Goal: Check status: Check status

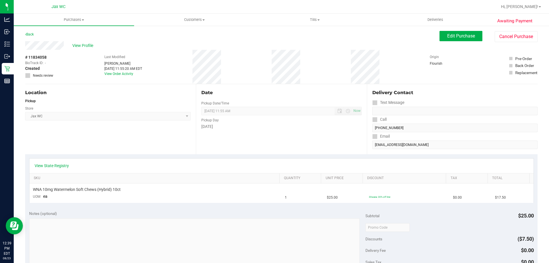
scroll to position [191, 0]
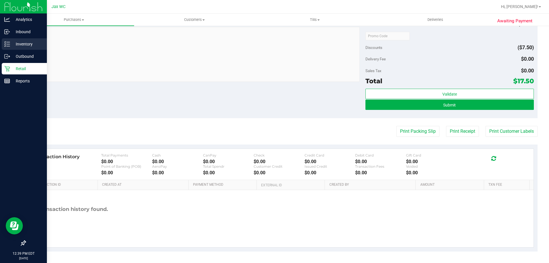
click at [8, 45] on icon at bounding box center [7, 44] width 6 height 6
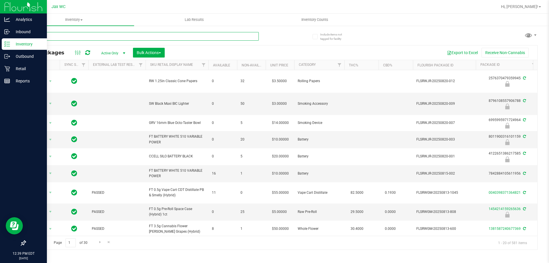
click at [69, 36] on input "text" at bounding box center [142, 36] width 234 height 9
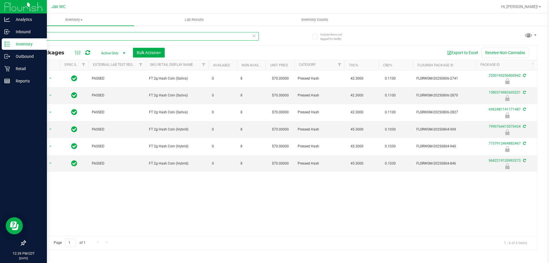
type input "hash"
click at [2, 71] on div "Retail" at bounding box center [24, 68] width 45 height 11
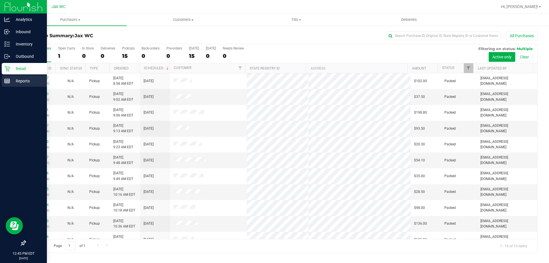
click at [1, 78] on link "Reports" at bounding box center [23, 81] width 47 height 12
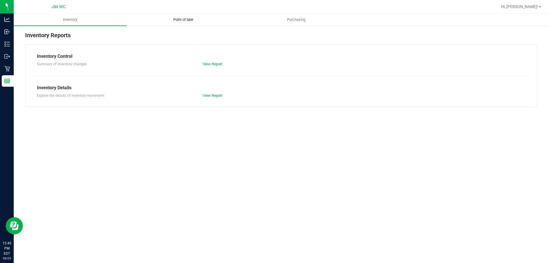
click at [176, 15] on uib-tab-heading "Point of Sale" at bounding box center [183, 19] width 112 height 11
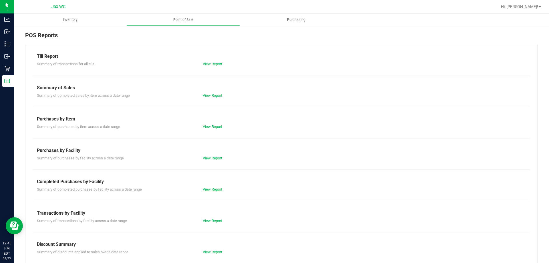
click at [205, 189] on link "View Report" at bounding box center [212, 189] width 19 height 4
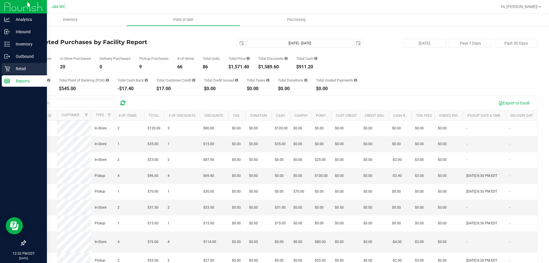
click at [21, 69] on p "Retail" at bounding box center [27, 68] width 34 height 7
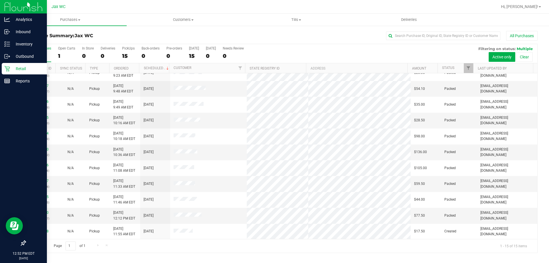
scroll to position [72, 0]
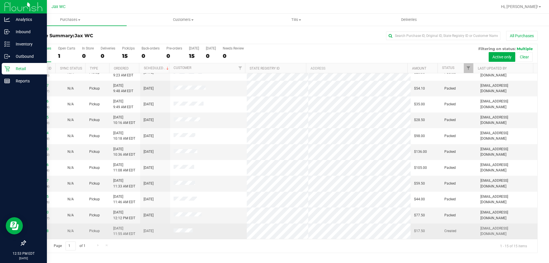
click at [41, 227] on td "11834058" at bounding box center [40, 230] width 30 height 15
click at [41, 230] on link "11834058" at bounding box center [41, 231] width 16 height 4
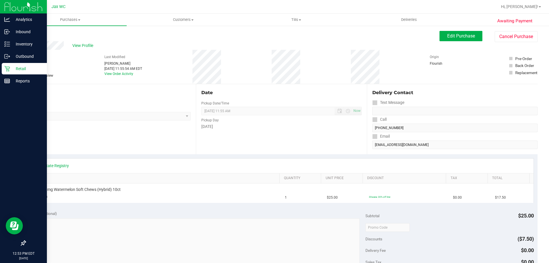
click at [57, 158] on div "View State Registry SKU Quantity Unit Price Discount Tax Total WNA 10mg Waterme…" at bounding box center [281, 180] width 512 height 52
click at [56, 167] on link "View State Registry" at bounding box center [52, 166] width 34 height 6
